Goal: Navigation & Orientation: Find specific page/section

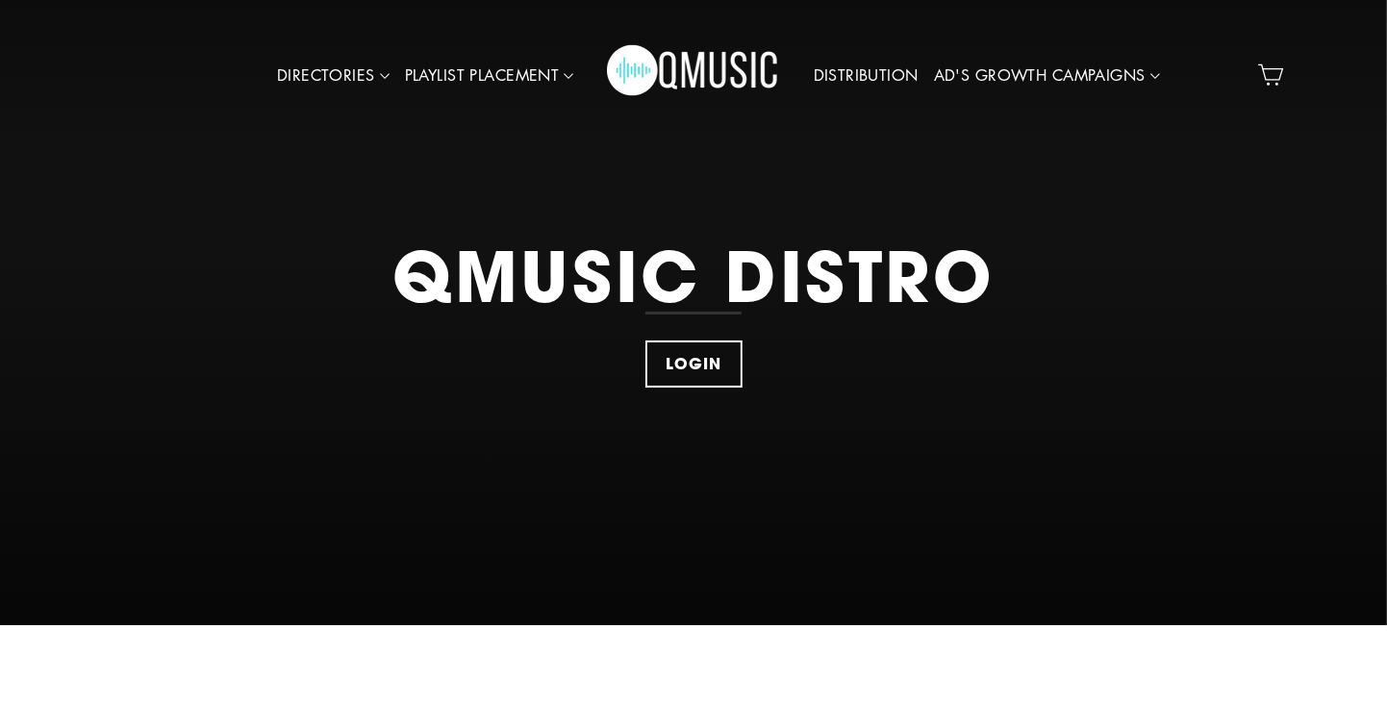
click at [704, 348] on link "LOGIN" at bounding box center [693, 364] width 97 height 47
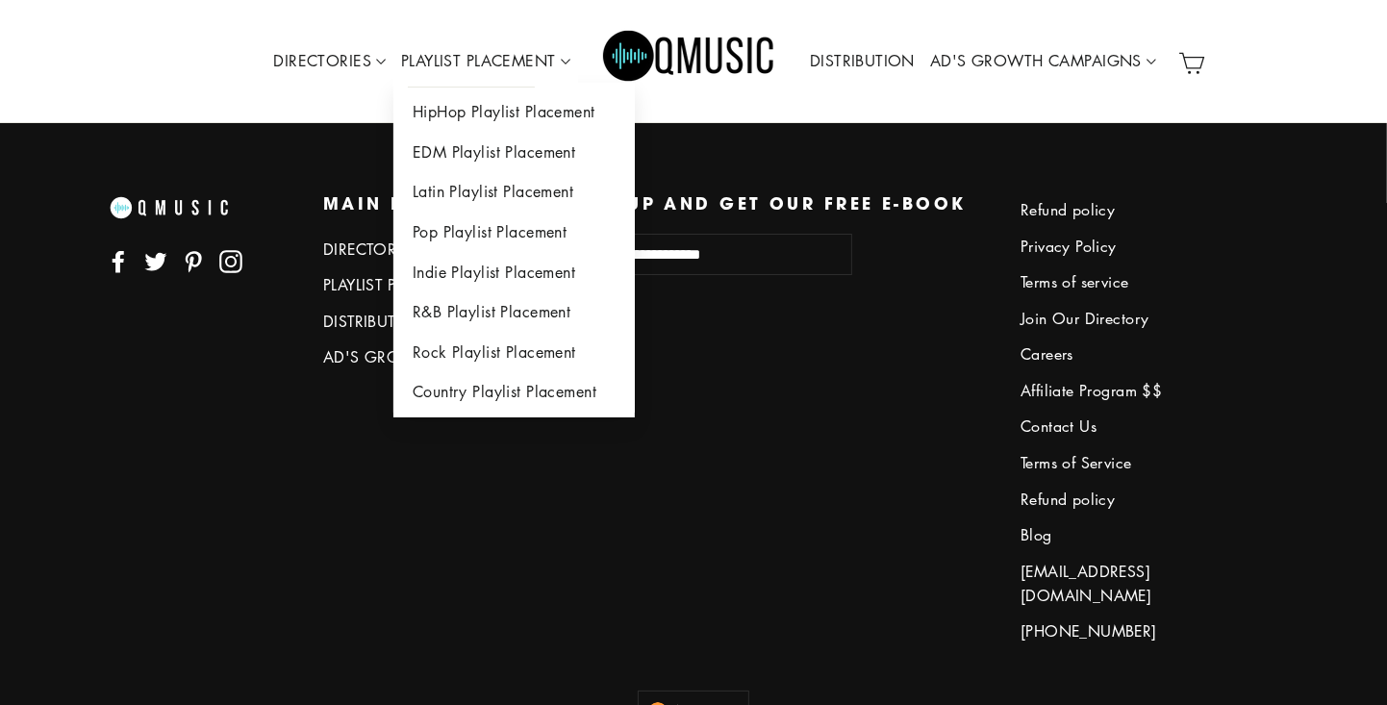
scroll to position [5467, 0]
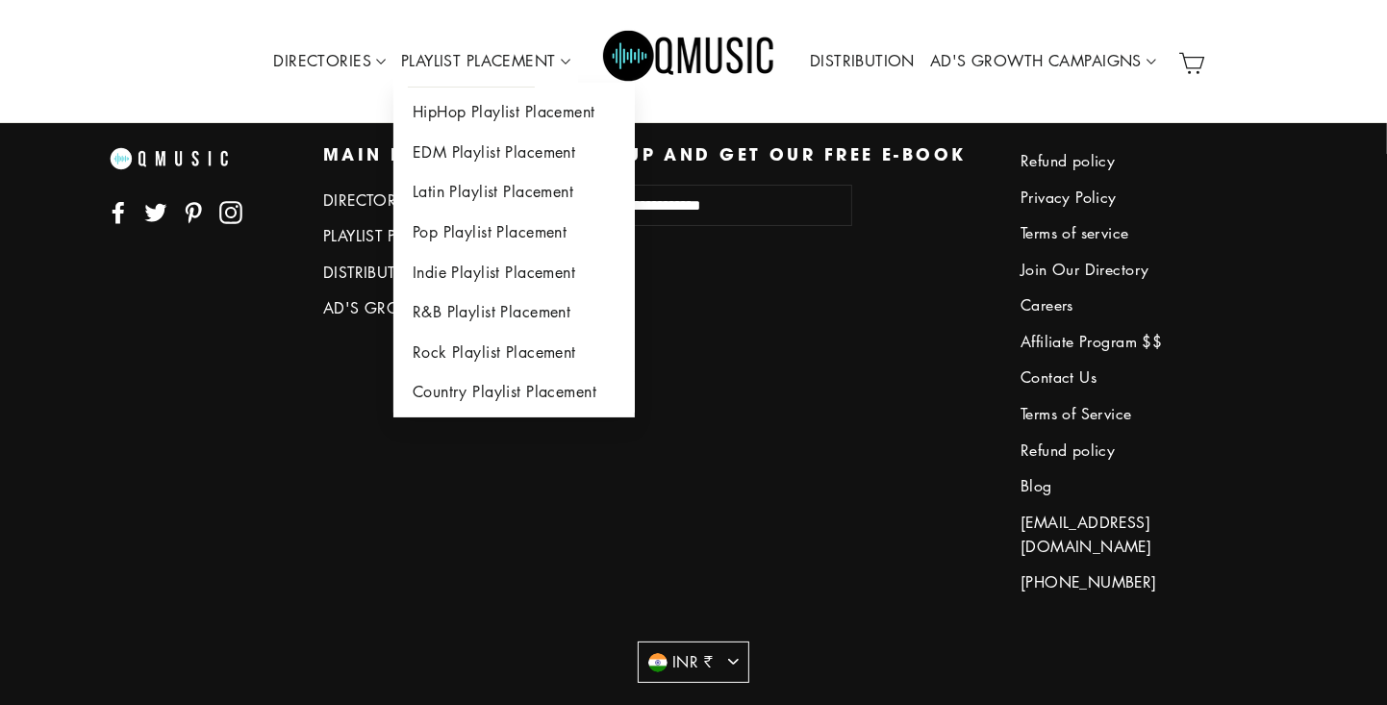
click at [740, 642] on button "INR ₹" at bounding box center [694, 662] width 112 height 41
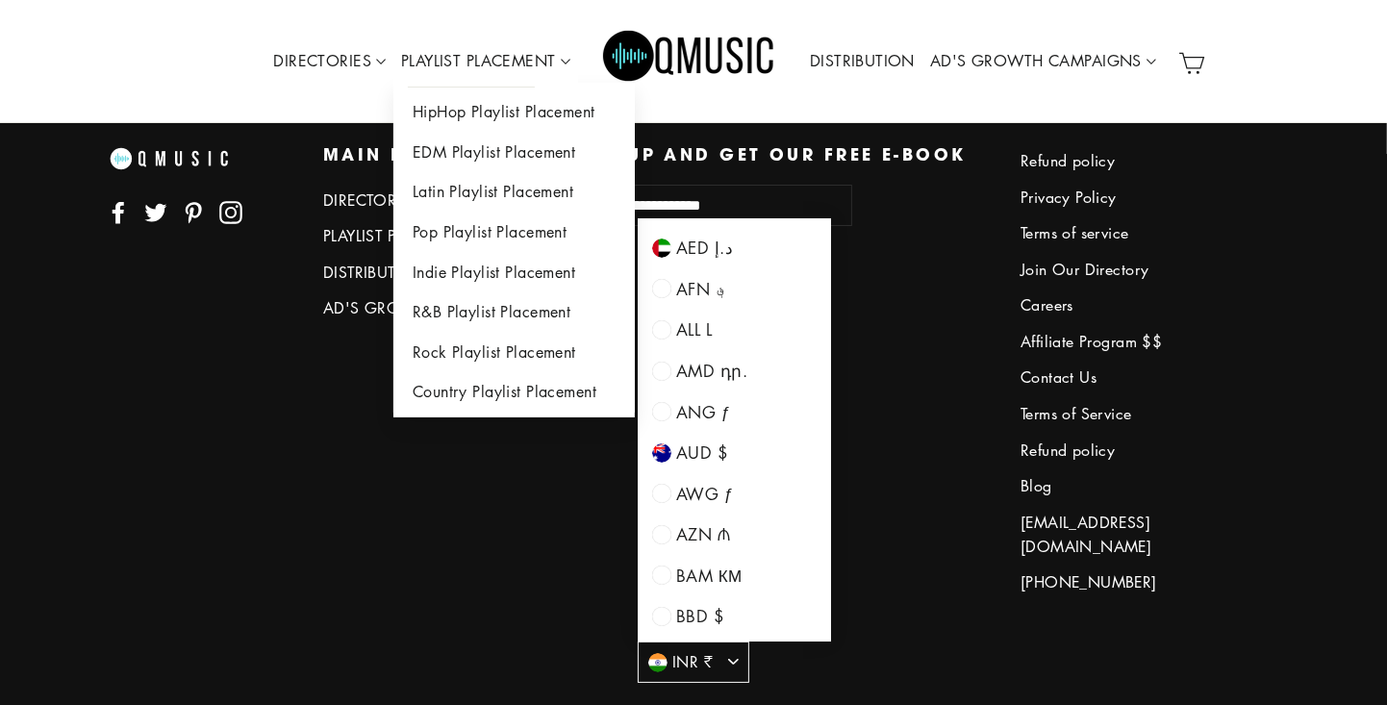
click at [745, 644] on button "INR ₹" at bounding box center [694, 662] width 112 height 41
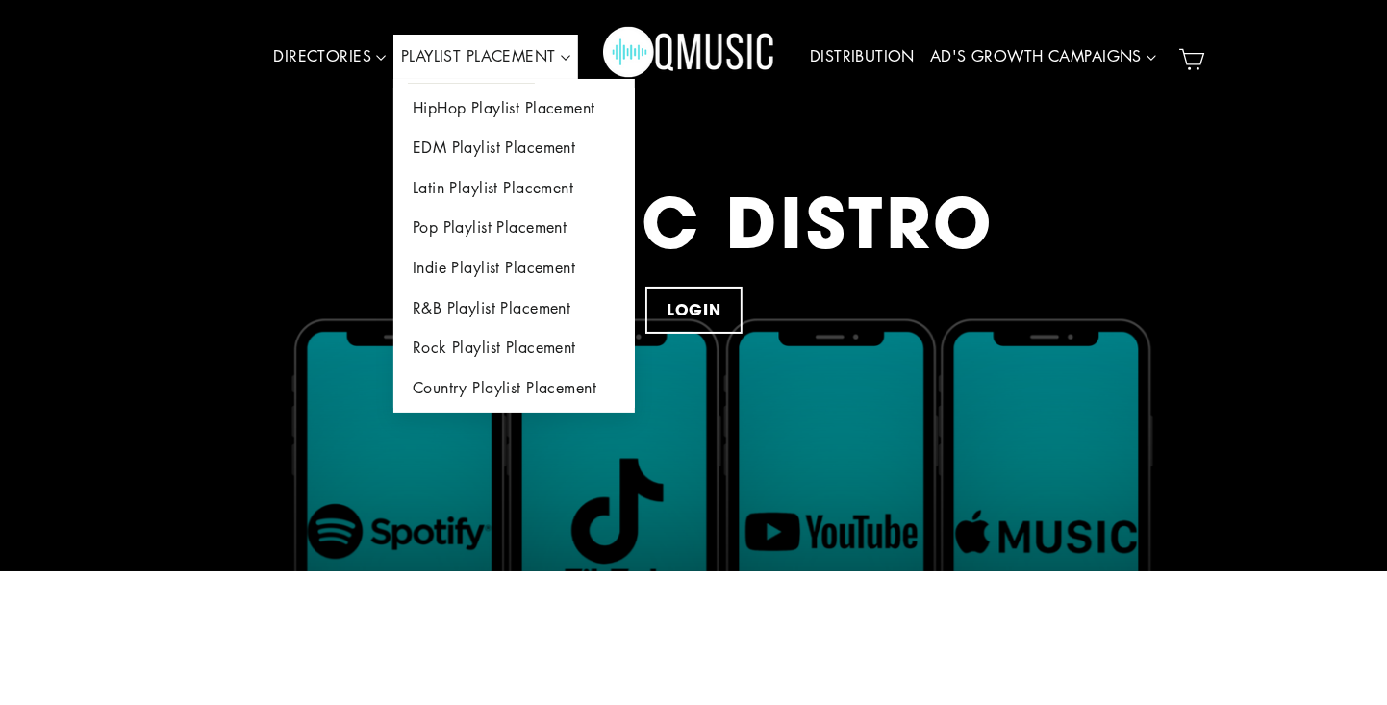
scroll to position [0, 0]
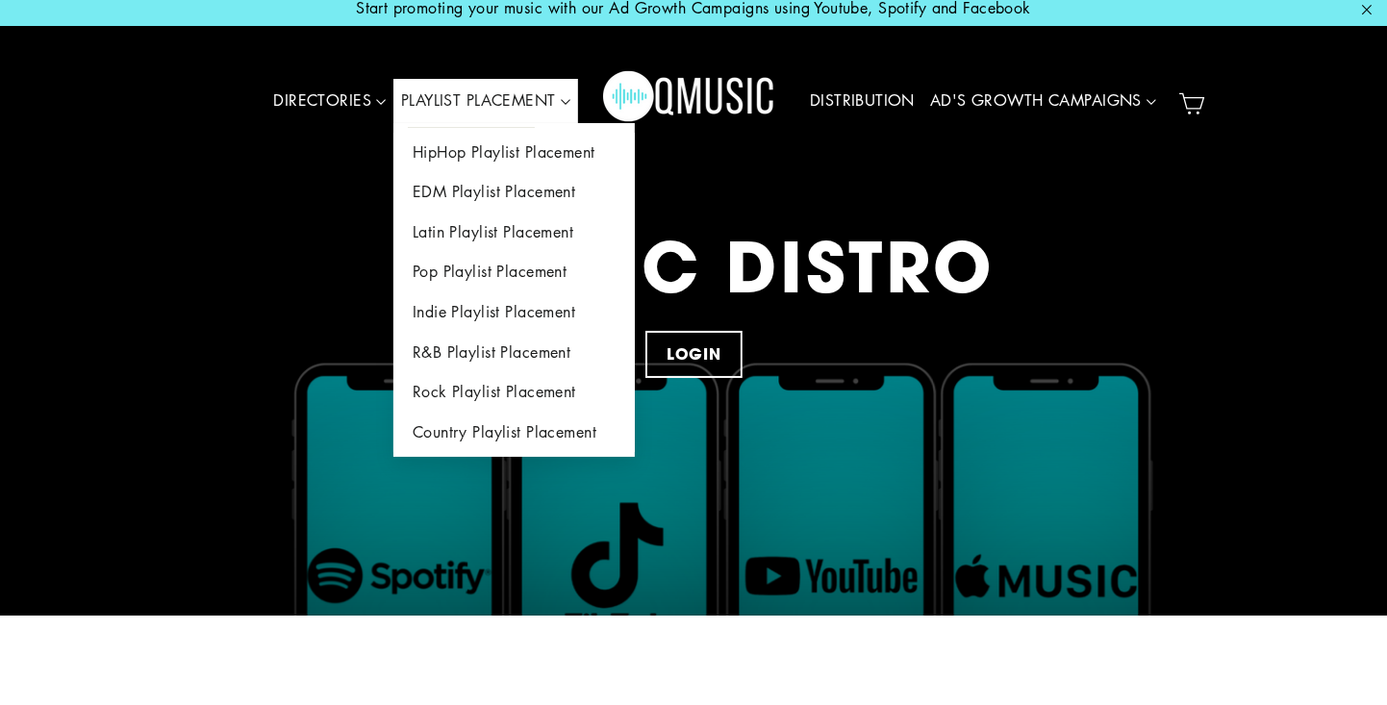
click at [576, 114] on link "PLAYLIST PLACEMENT" at bounding box center [485, 110] width 185 height 44
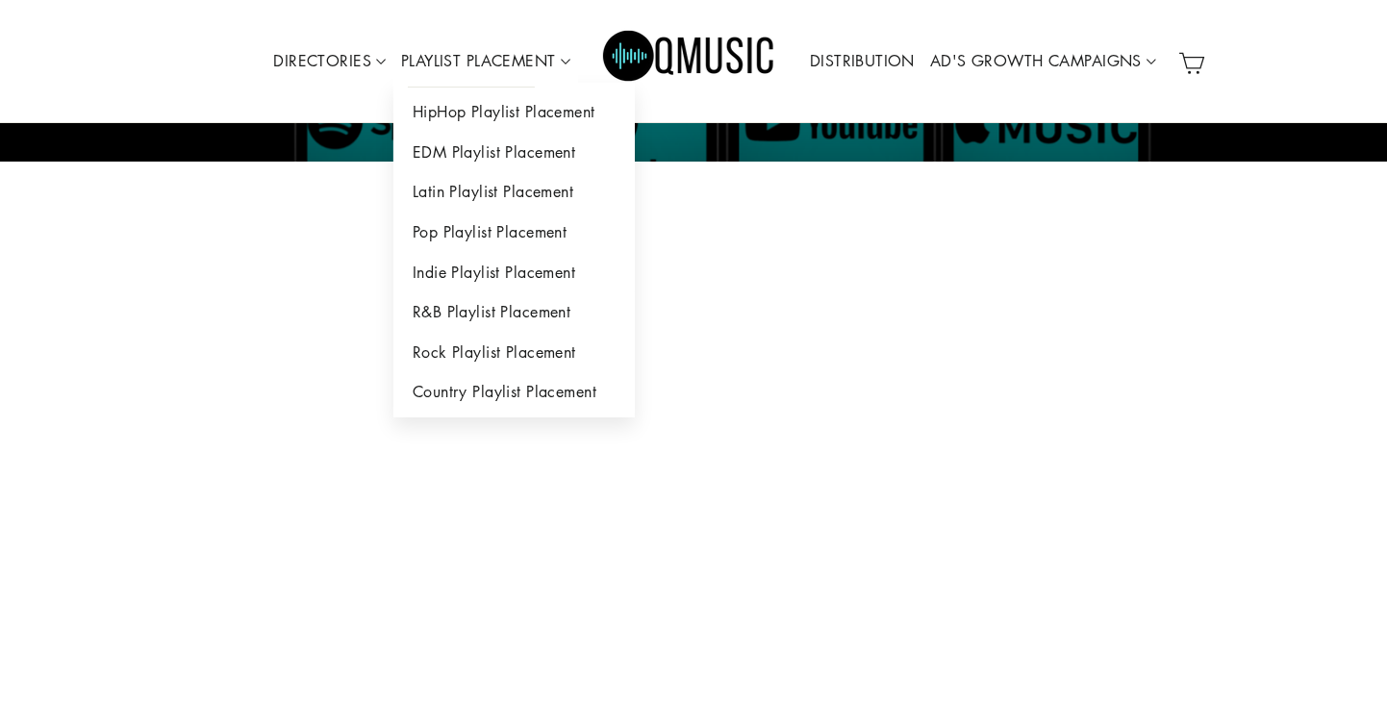
scroll to position [549, 0]
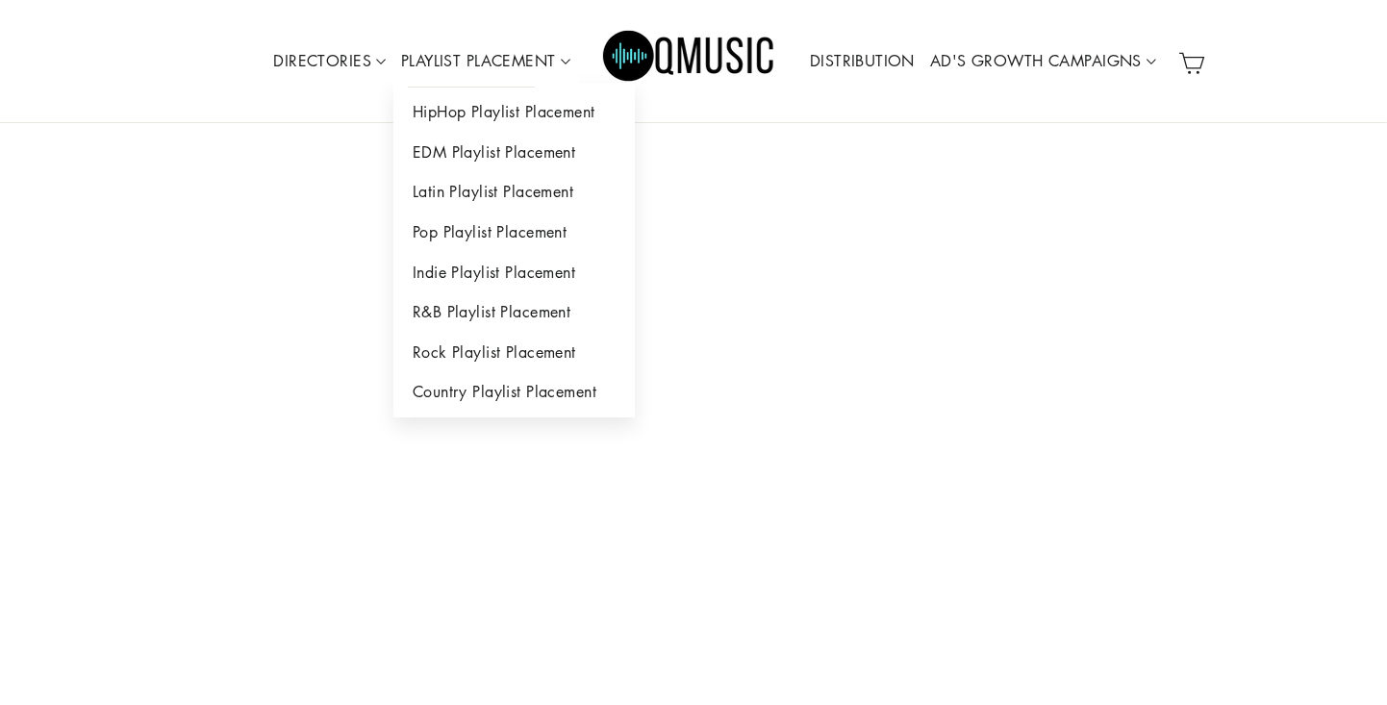
click at [543, 56] on link "PLAYLIST PLACEMENT" at bounding box center [485, 61] width 185 height 44
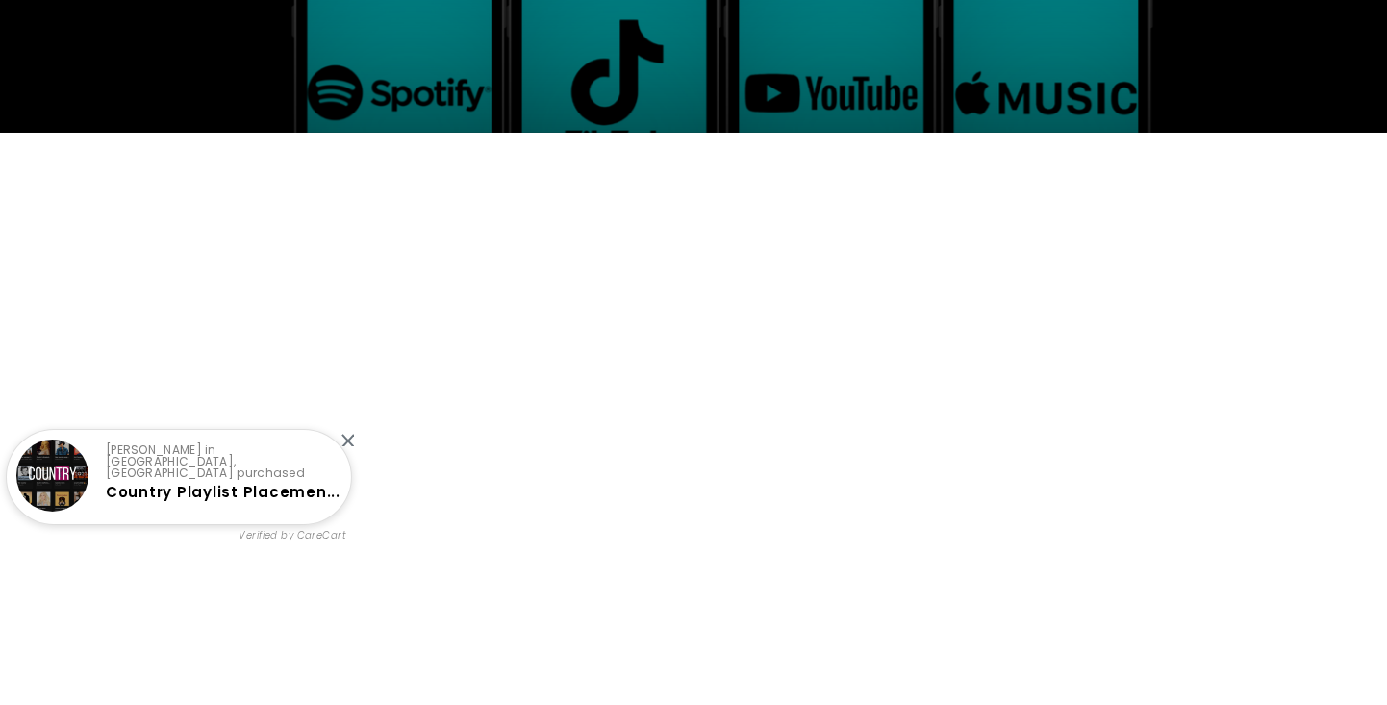
scroll to position [344, 0]
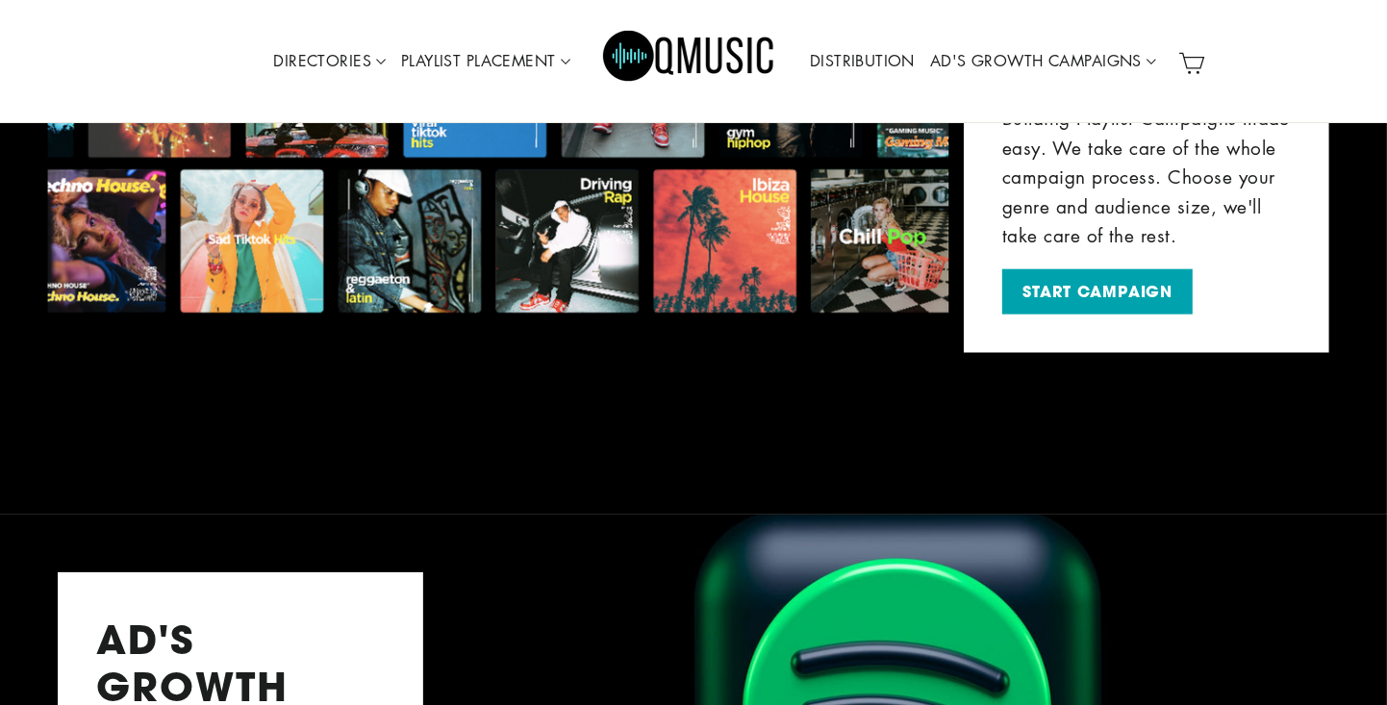
click at [1154, 128] on p "Building Playlist Campaigns made easy. We take care of the whole campaign proce…" at bounding box center [1146, 177] width 289 height 146
